Goal: Obtain resource: Obtain resource

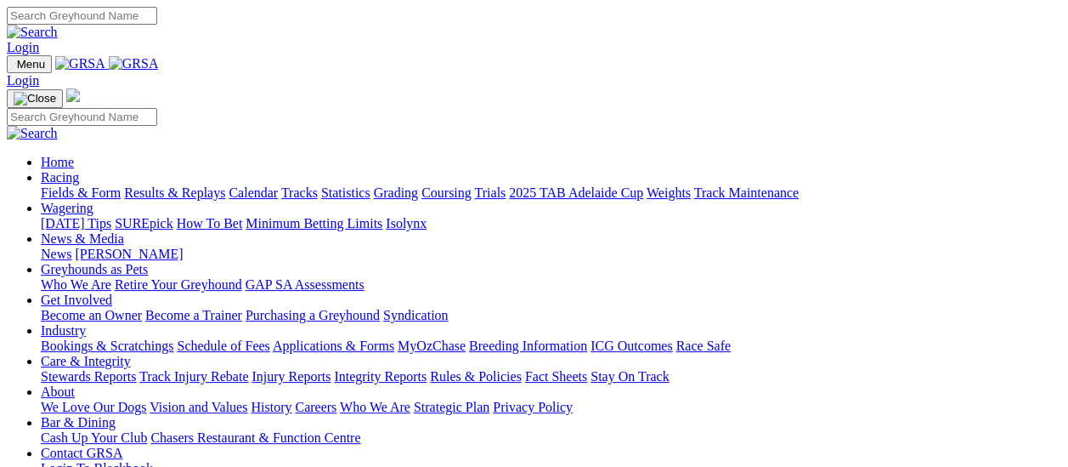
click at [92, 185] on link "Fields & Form" at bounding box center [81, 192] width 80 height 14
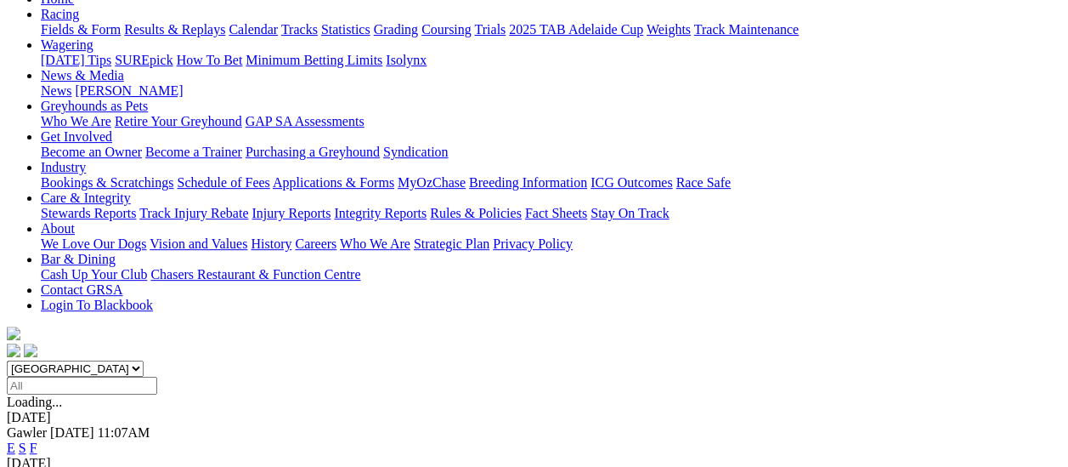
scroll to position [170, 0]
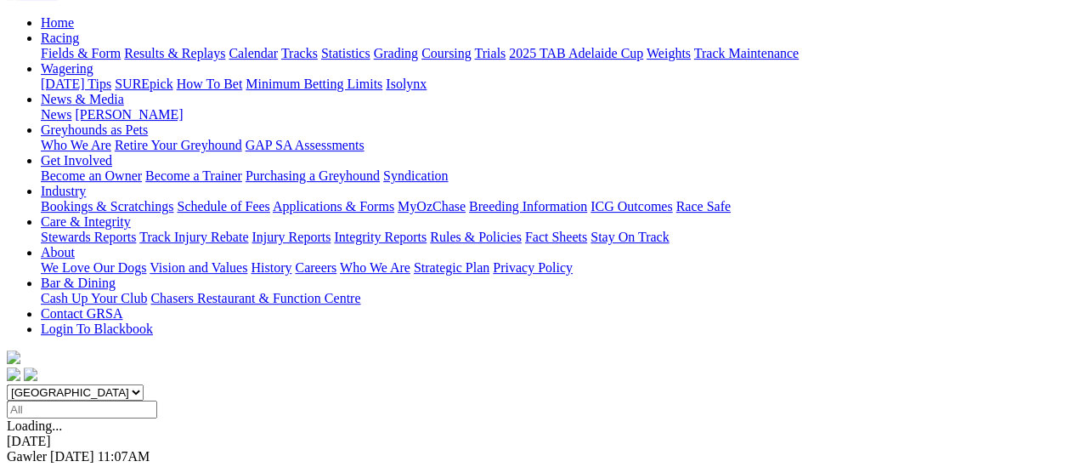
click at [37, 464] on link "F" at bounding box center [34, 471] width 8 height 14
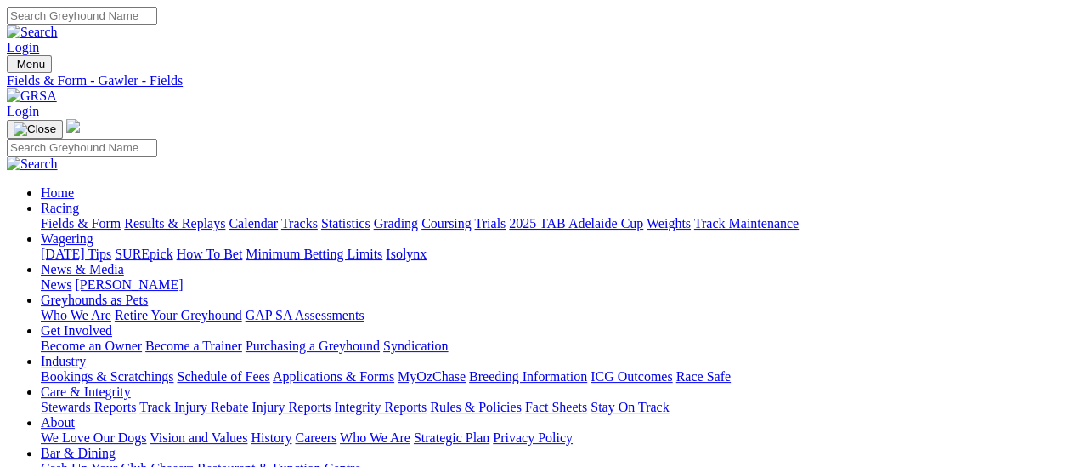
click at [41, 216] on link "Fields & Form" at bounding box center [81, 223] width 80 height 14
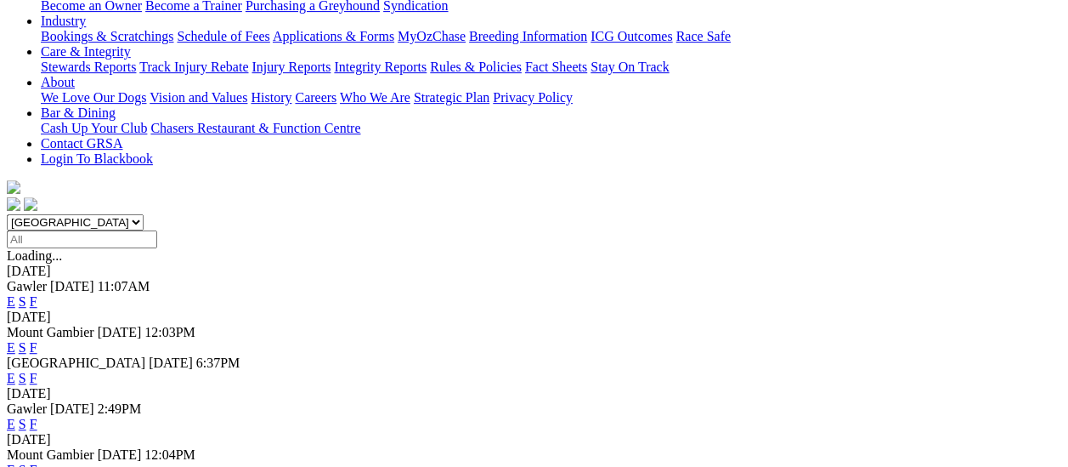
scroll to position [255, 0]
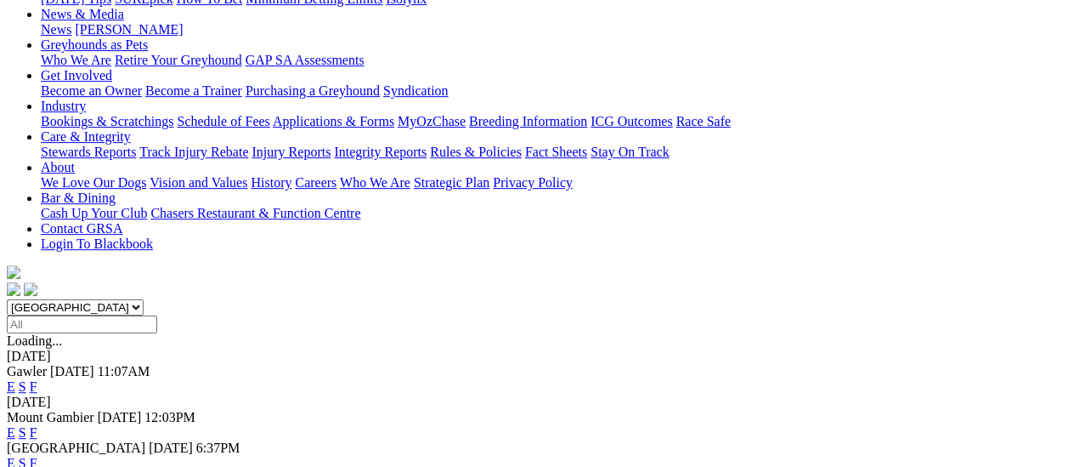
click at [37, 456] on link "F" at bounding box center [34, 463] width 8 height 14
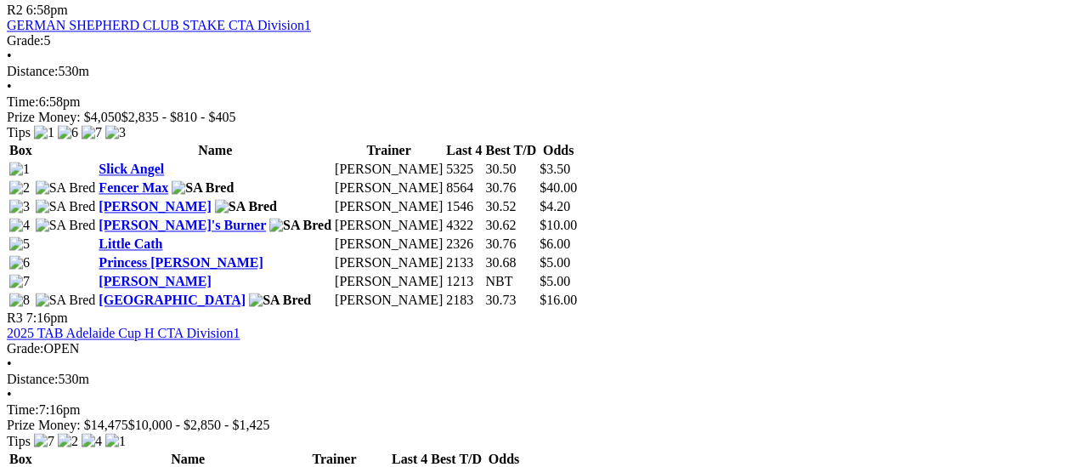
scroll to position [935, 0]
